Goal: Transaction & Acquisition: Purchase product/service

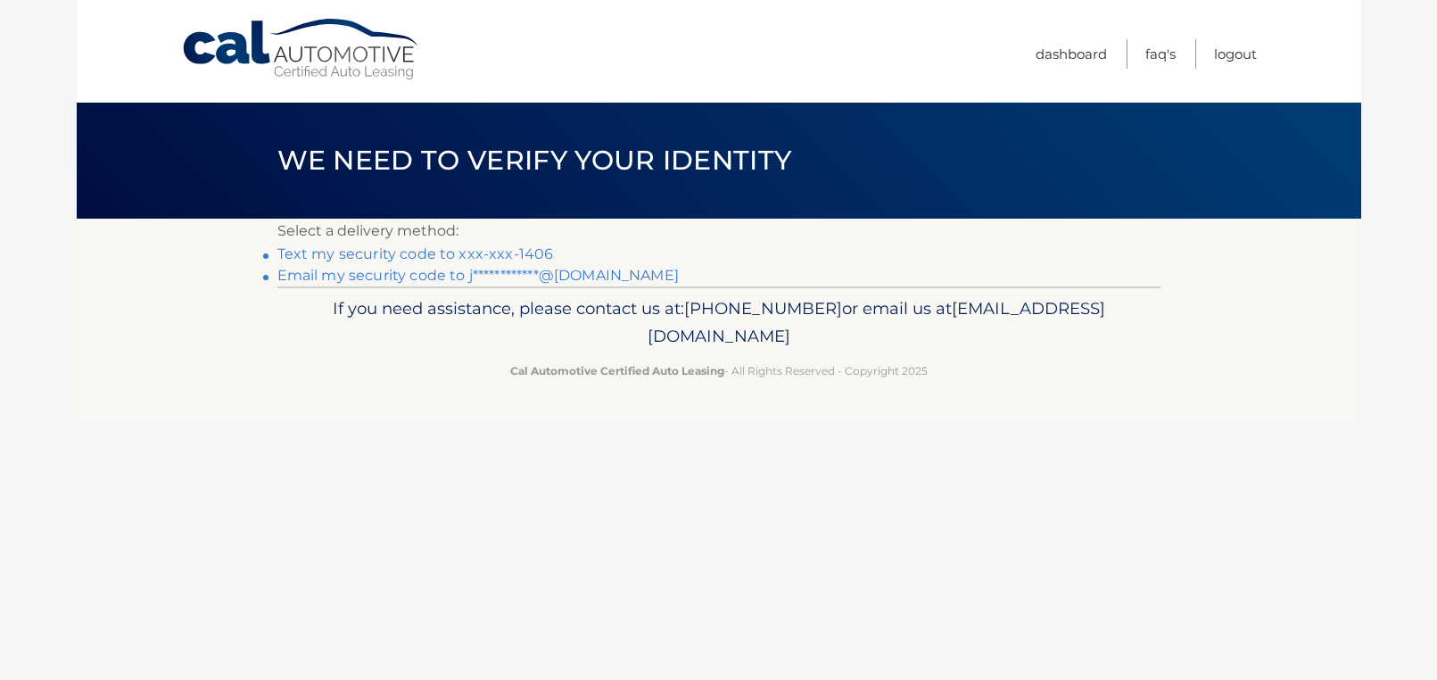
click at [491, 250] on link "Text my security code to xxx-xxx-1406" at bounding box center [415, 253] width 276 height 17
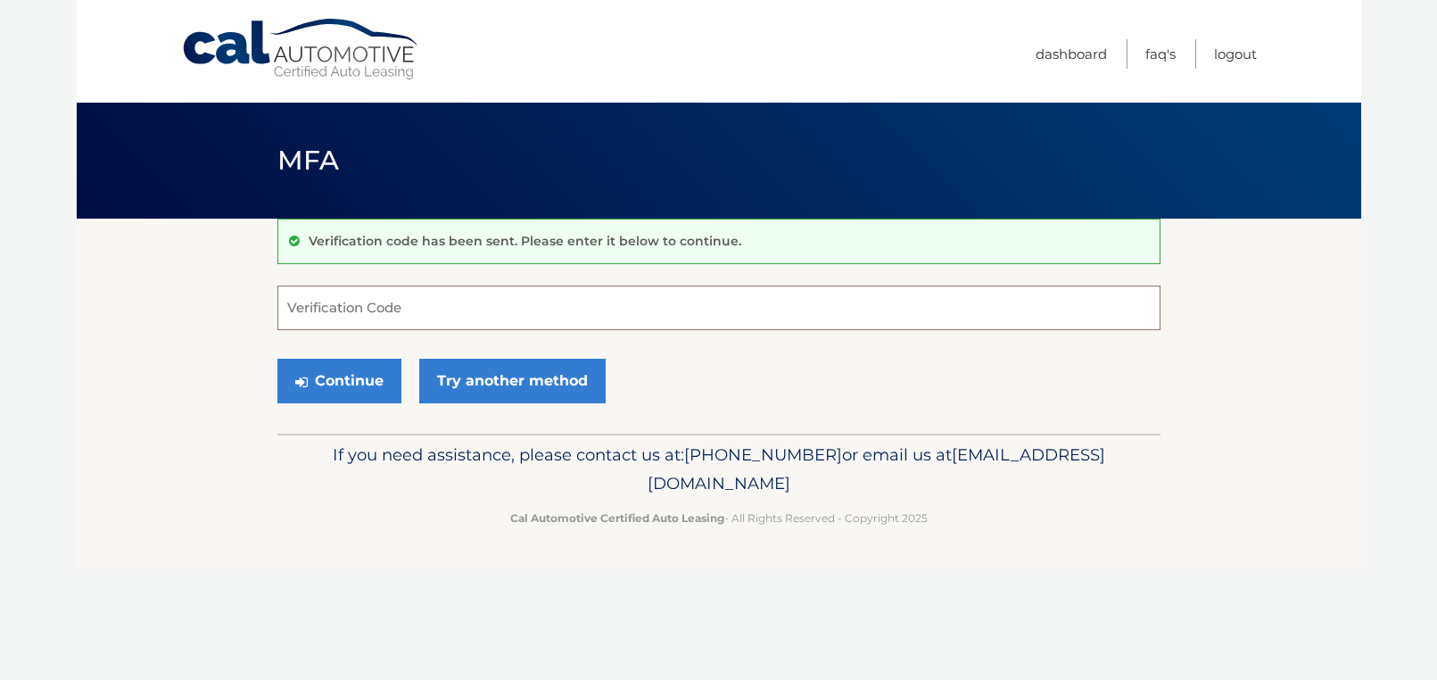
click at [397, 303] on input "Verification Code" at bounding box center [718, 307] width 883 height 45
type input "271133"
click at [328, 364] on button "Continue" at bounding box center [339, 381] width 124 height 45
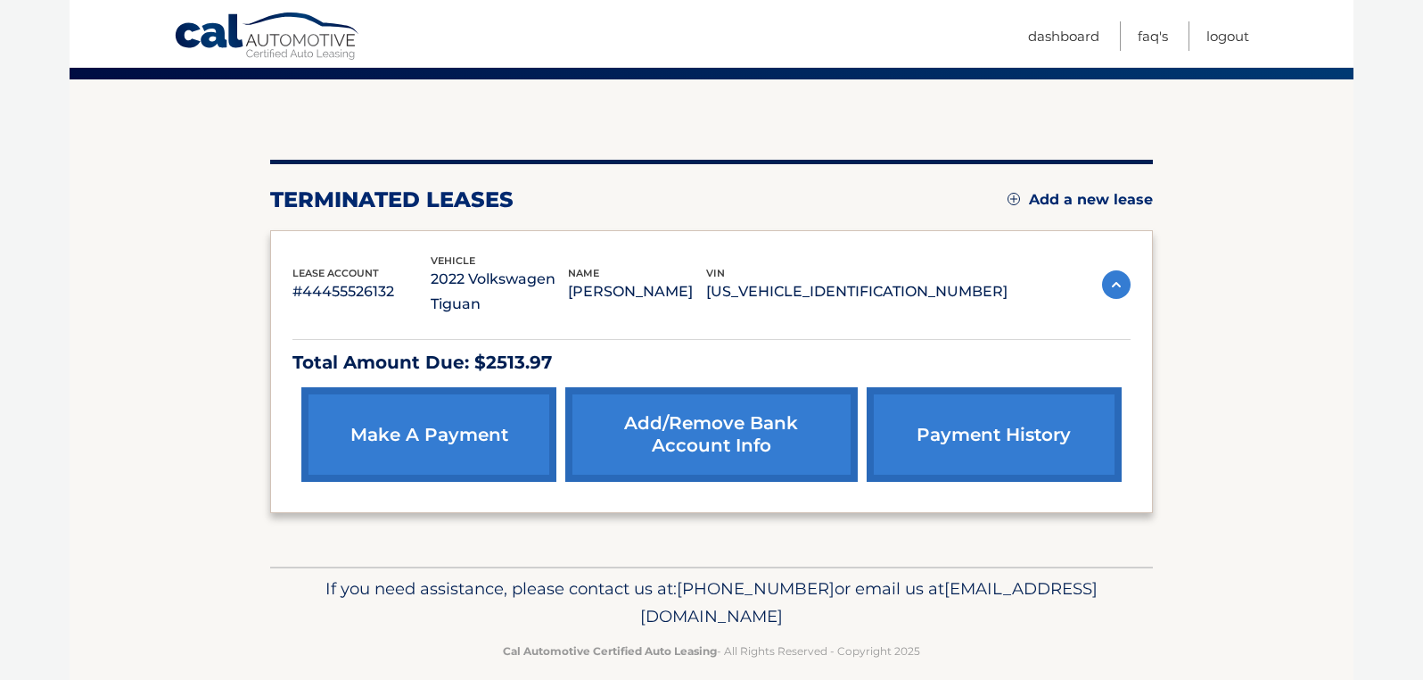
scroll to position [161, 0]
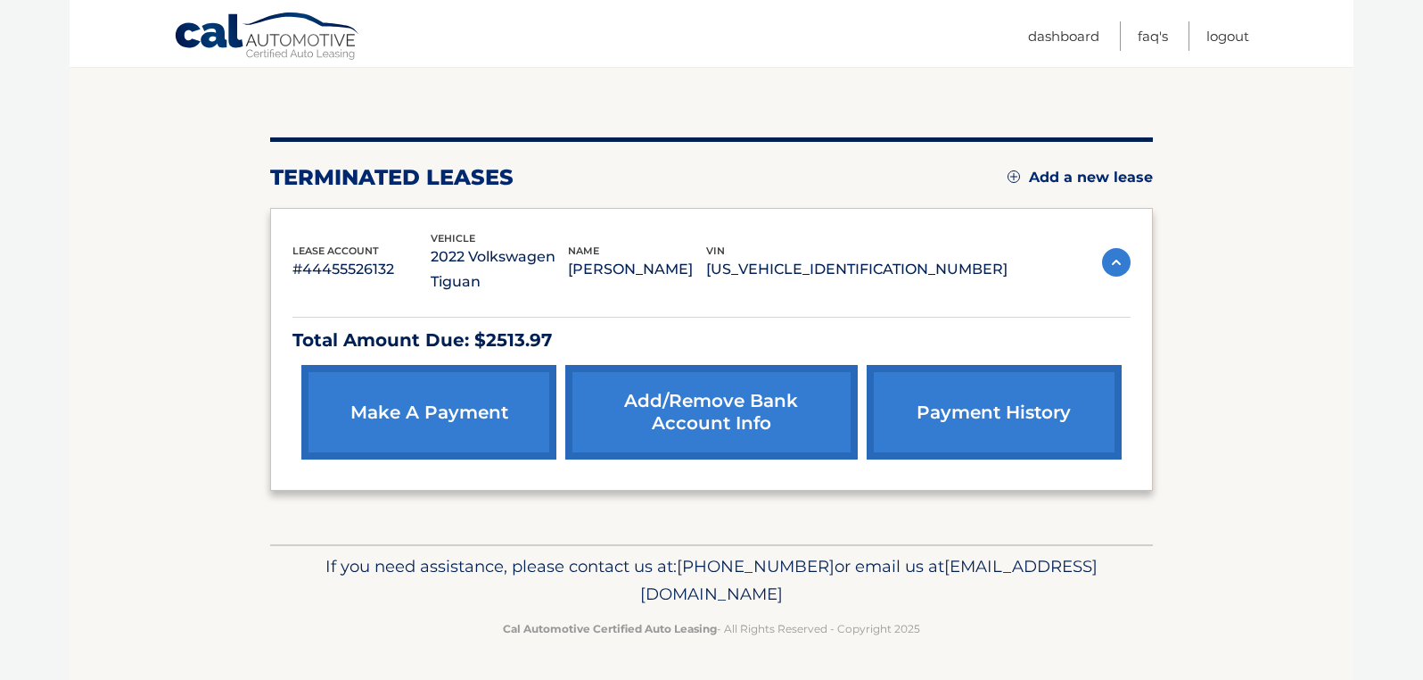
click at [1121, 254] on img at bounding box center [1116, 262] width 29 height 29
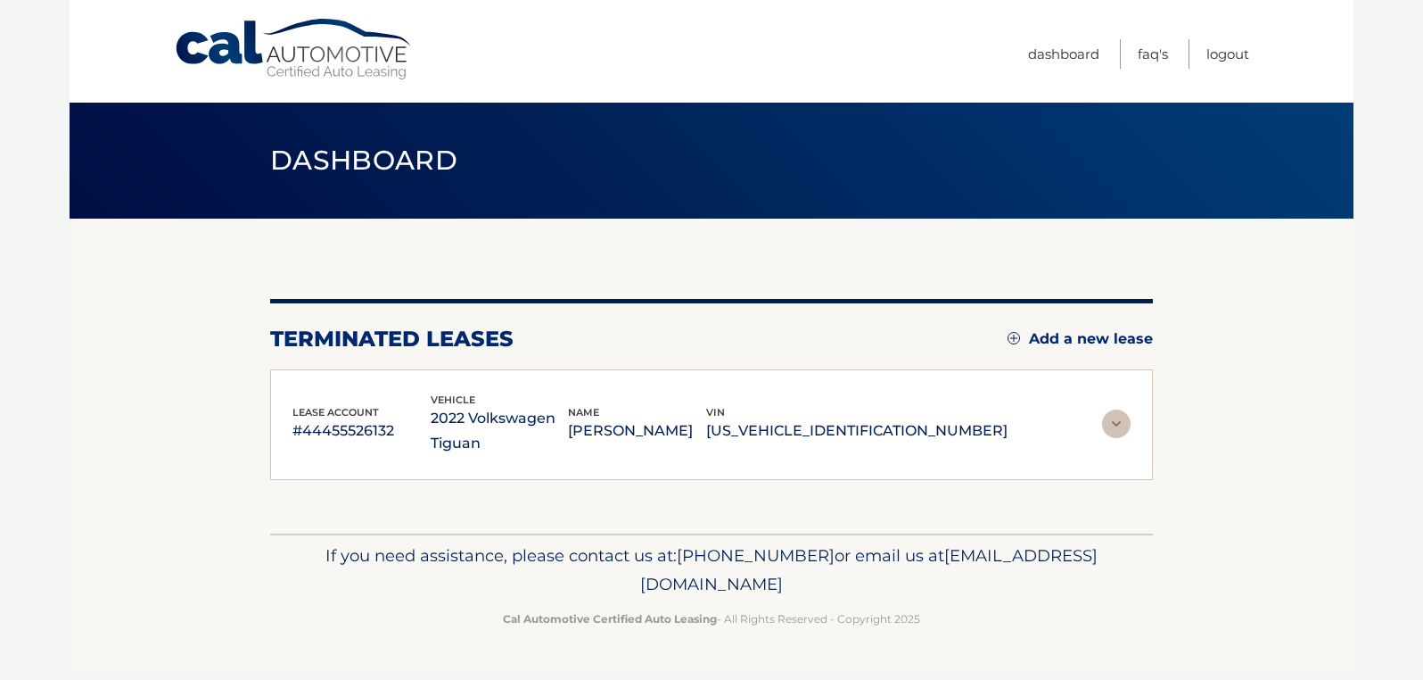
scroll to position [0, 0]
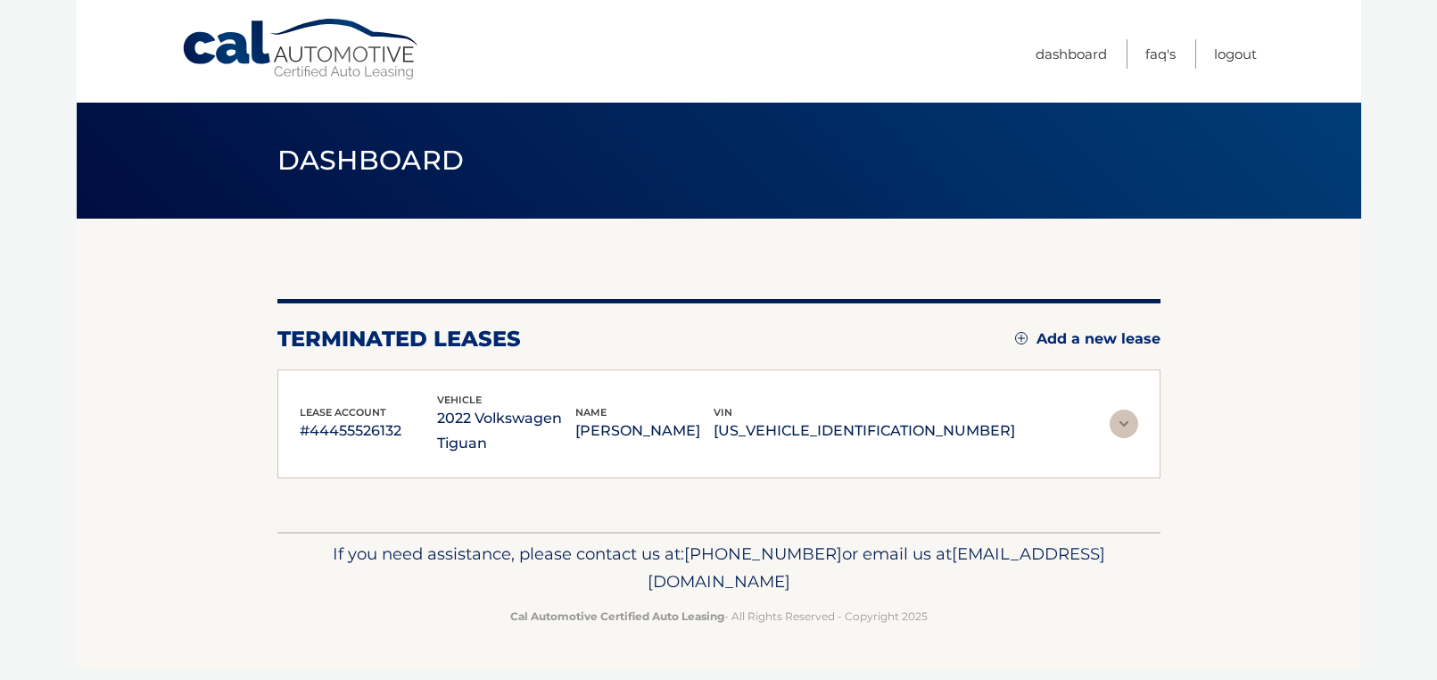
click at [350, 429] on p "#44455526132" at bounding box center [369, 430] width 138 height 25
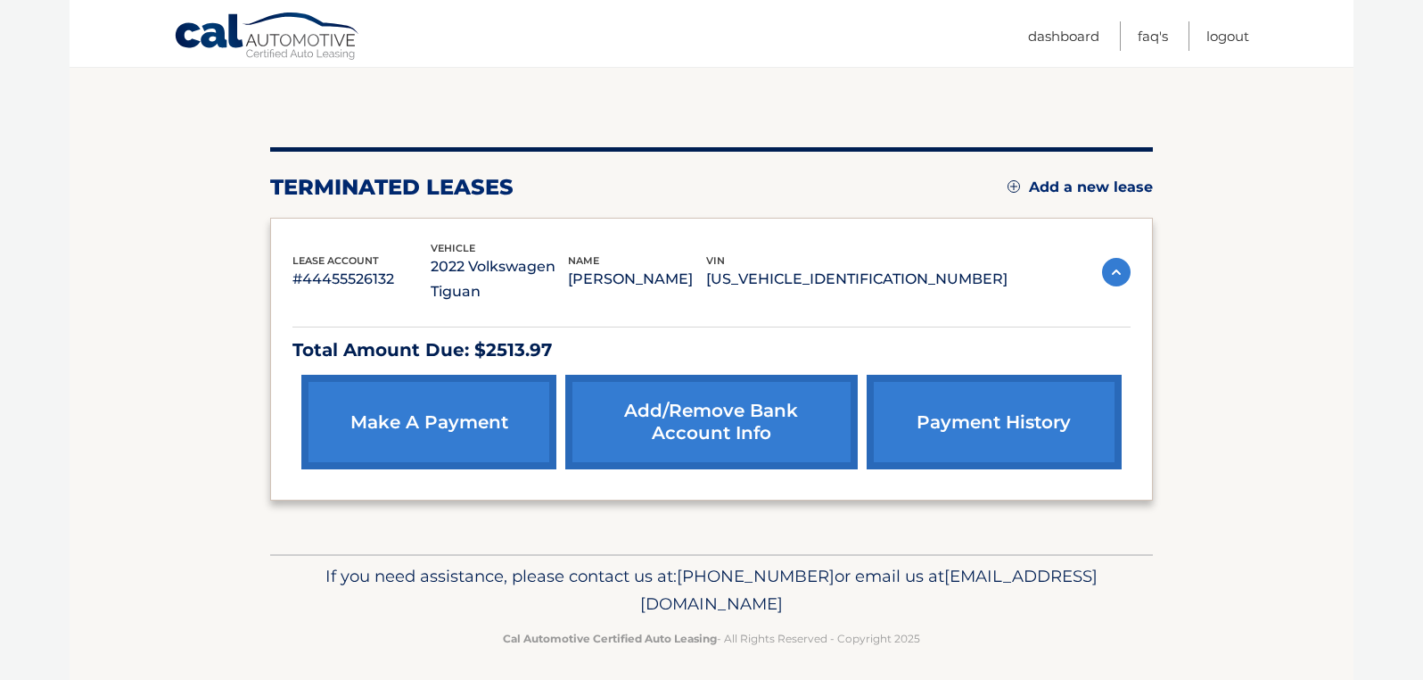
scroll to position [161, 0]
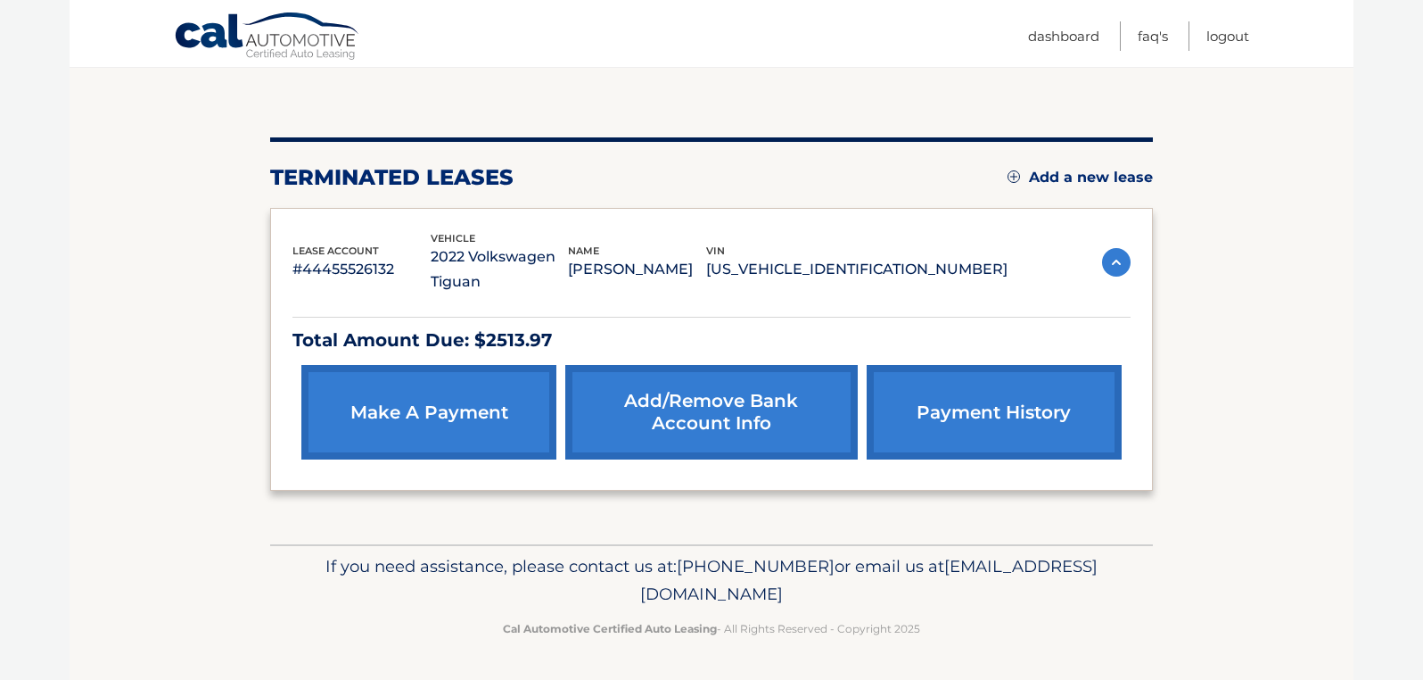
click at [513, 408] on link "make a payment" at bounding box center [428, 412] width 255 height 95
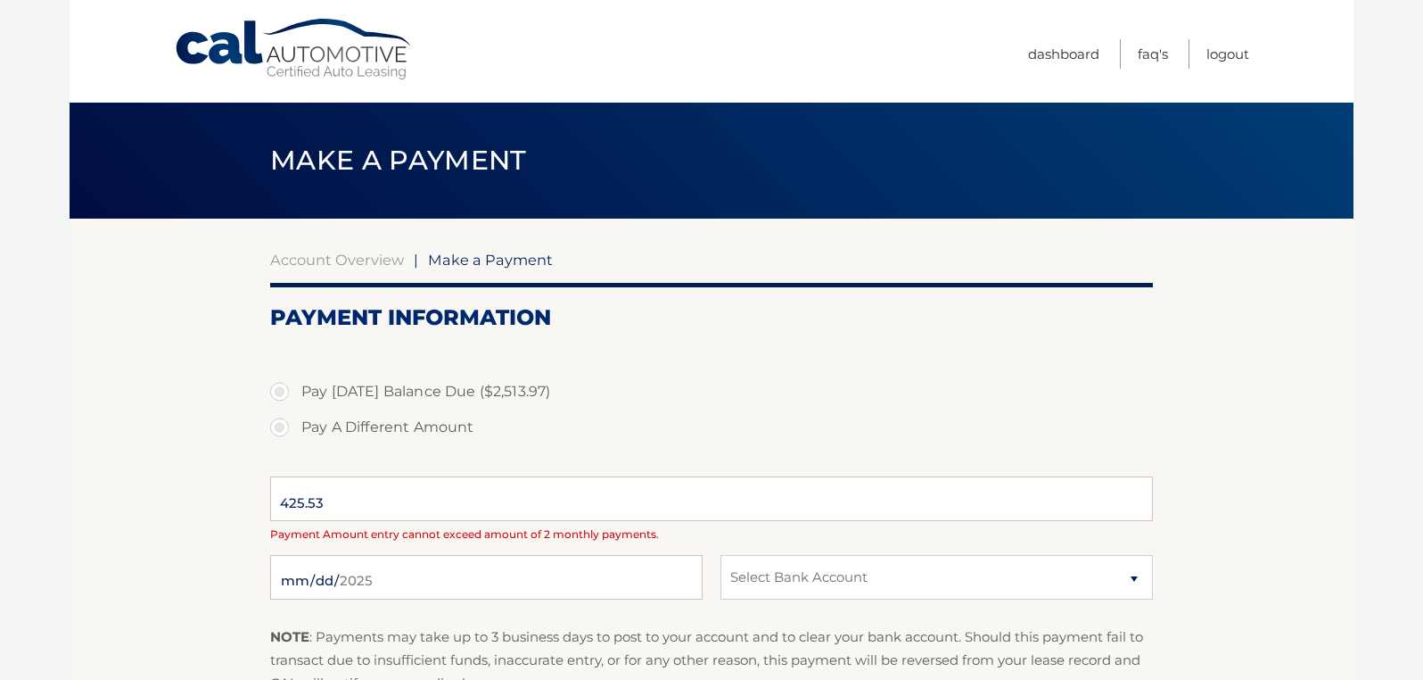
select select "N2MwZjljZmUtZjMwZC00MTFhLWJhZmQtYmI0ZDA3NDYwZTY2"
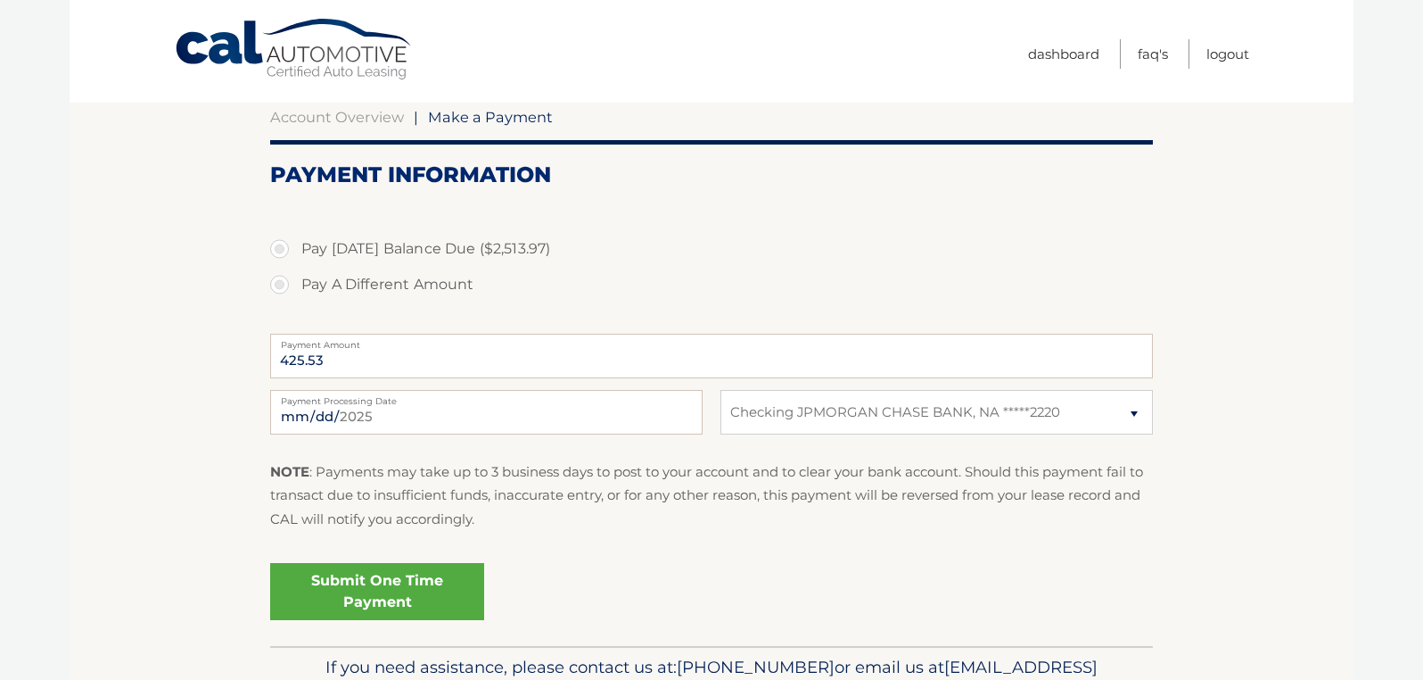
scroll to position [65, 0]
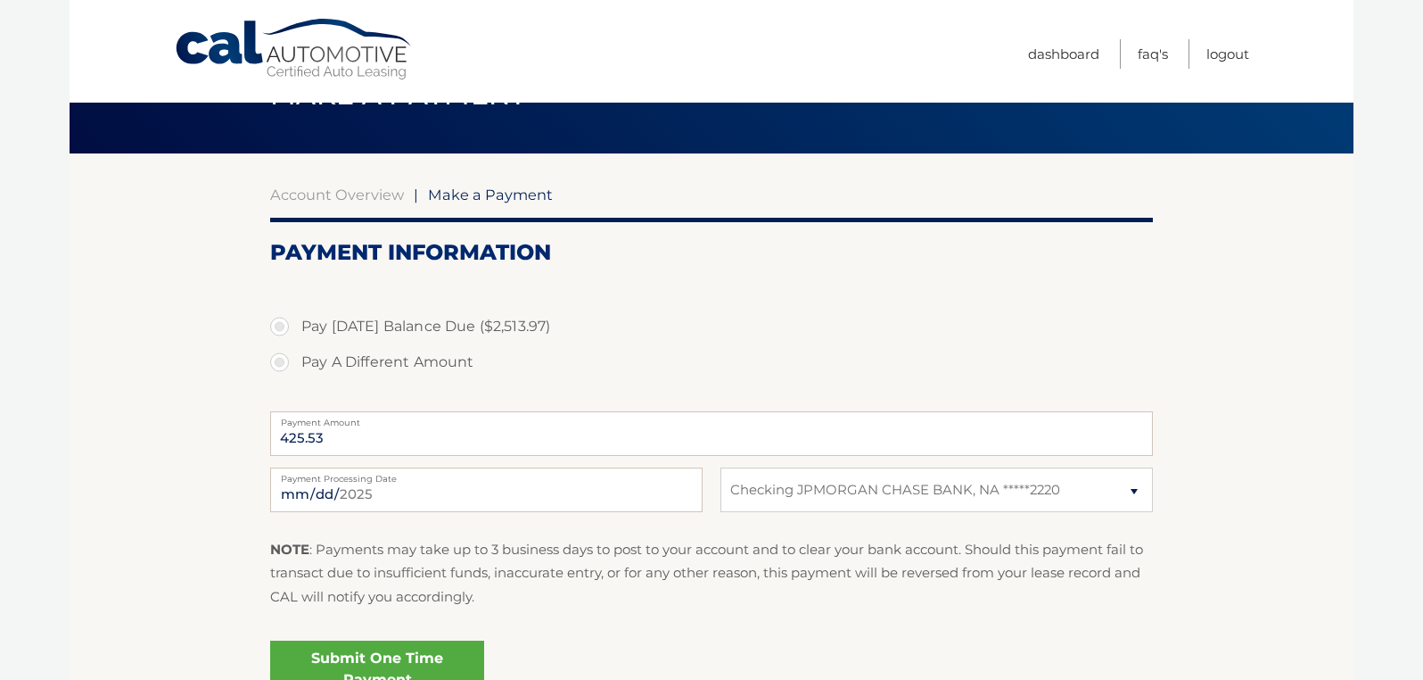
click at [696, 90] on nav "Menu Dashboard FAQ's Logout" at bounding box center [839, 51] width 820 height 103
